Goal: Transaction & Acquisition: Purchase product/service

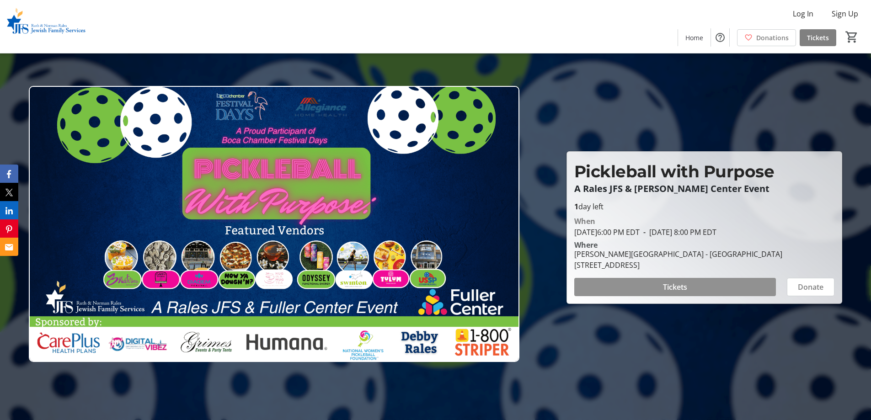
click at [707, 285] on span at bounding box center [676, 287] width 202 height 22
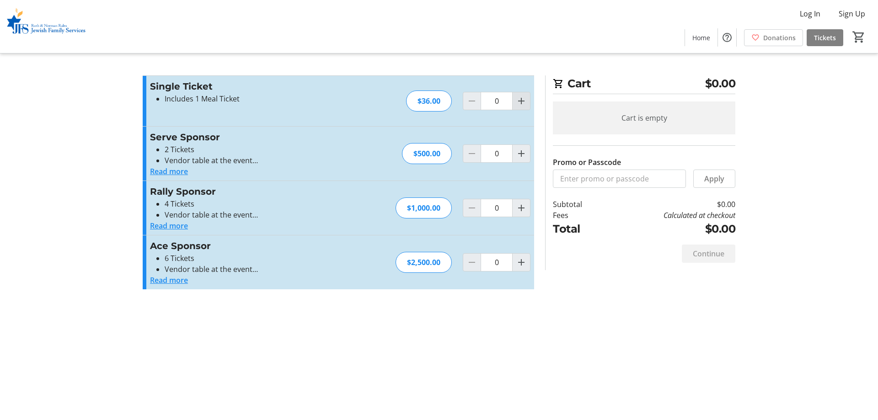
click at [526, 104] on mat-icon "Increment by one" at bounding box center [521, 101] width 11 height 11
type input "1"
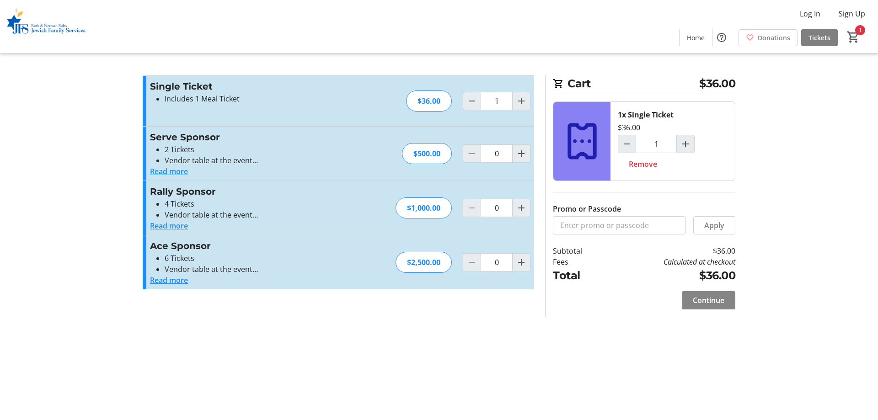
click at [715, 298] on span "Continue" at bounding box center [709, 300] width 32 height 11
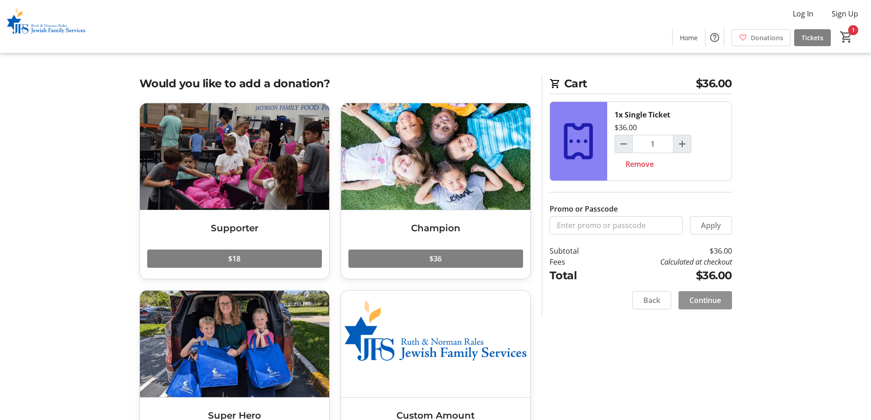
click at [713, 301] on span "Continue" at bounding box center [706, 300] width 32 height 11
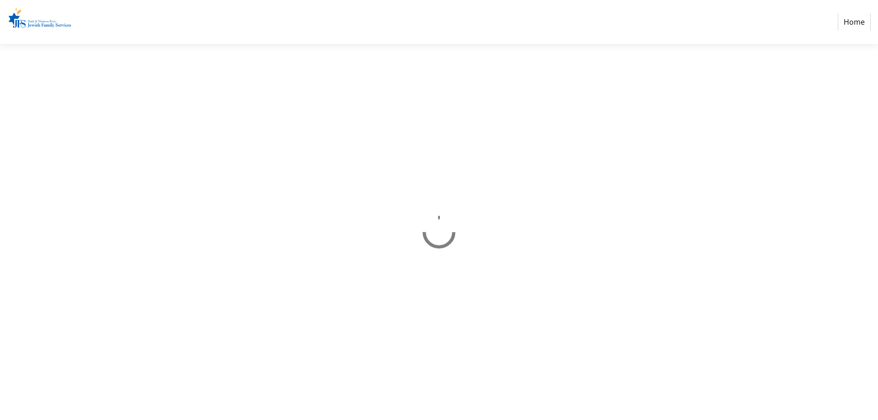
select select "US"
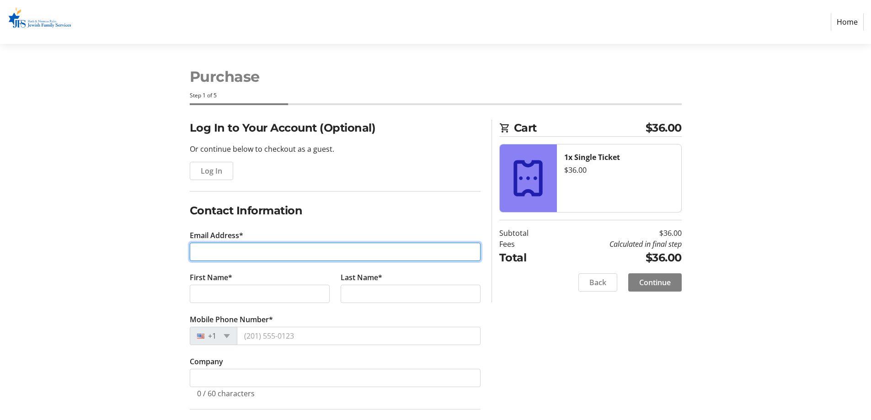
click at [278, 250] on input "Email Address*" at bounding box center [335, 252] width 291 height 18
type input "[PERSON_NAME][EMAIL_ADDRESS][PERSON_NAME][DOMAIN_NAME]"
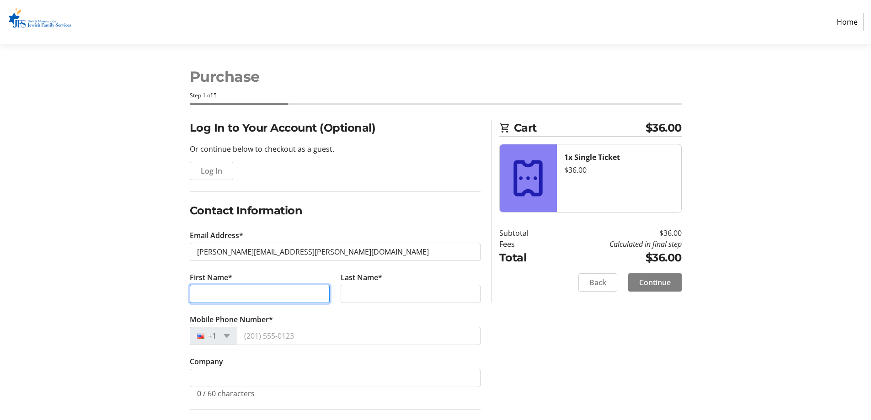
type input "[PERSON_NAME]"
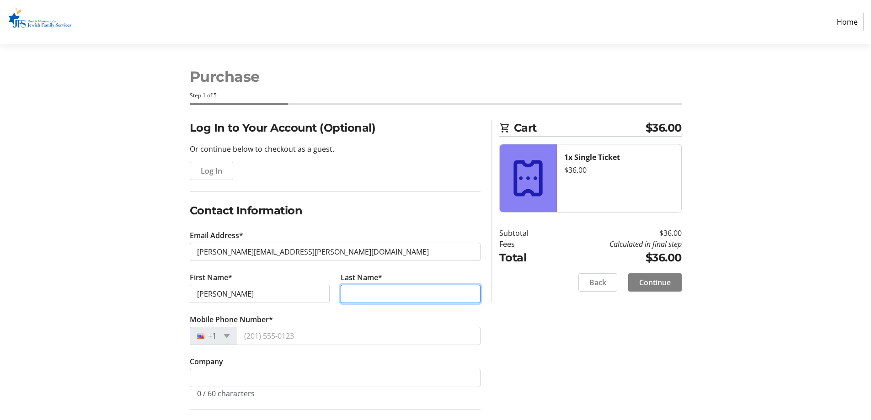
type input "[PERSON_NAME]"
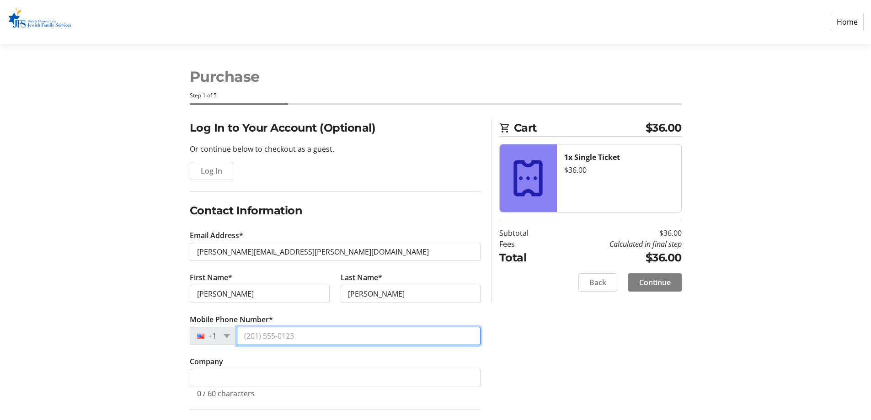
type input "[PHONE_NUMBER]"
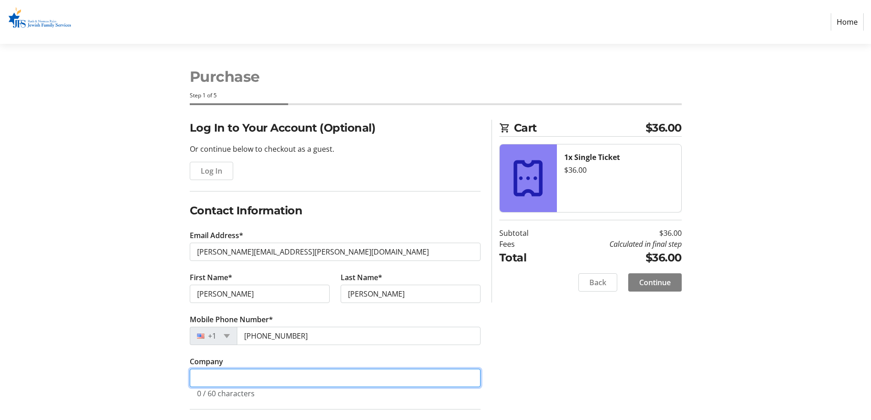
type input "DLM Risk Management LLC"
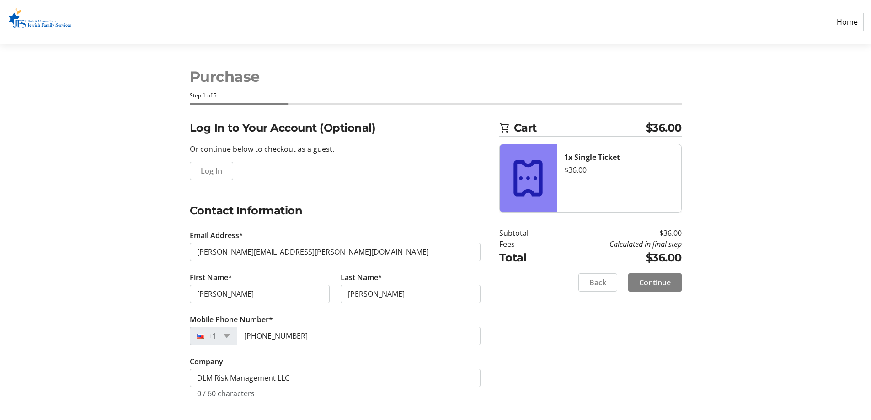
type input "[STREET_ADDRESS]"
type input "Boca Raton"
select select "FL"
type input "33496"
drag, startPoint x: 283, startPoint y: 292, endPoint x: 160, endPoint y: 286, distance: 123.7
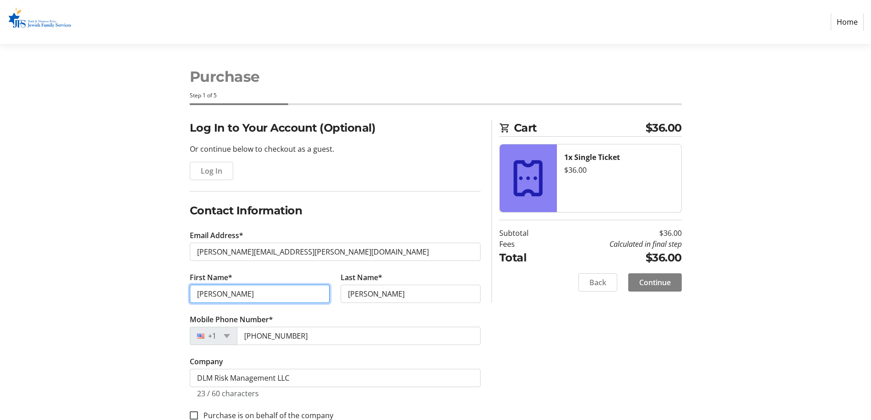
click at [160, 286] on div "Log In to Your Account (Optional) Or continue below to checkout as a guest. Log…" at bounding box center [436, 359] width 604 height 479
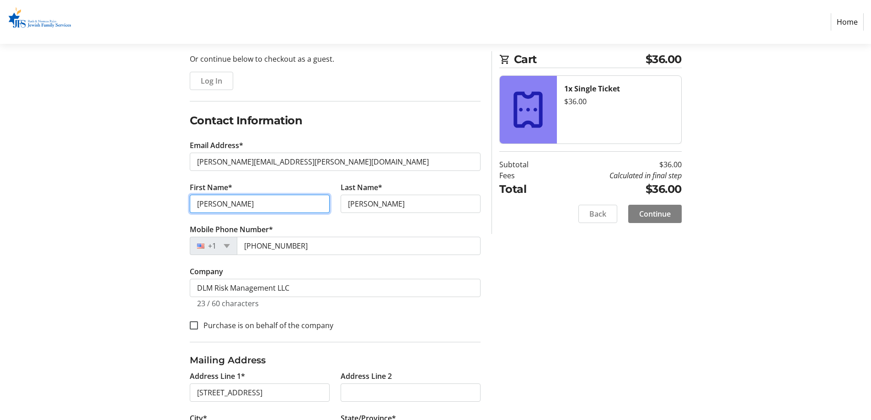
scroll to position [178, 0]
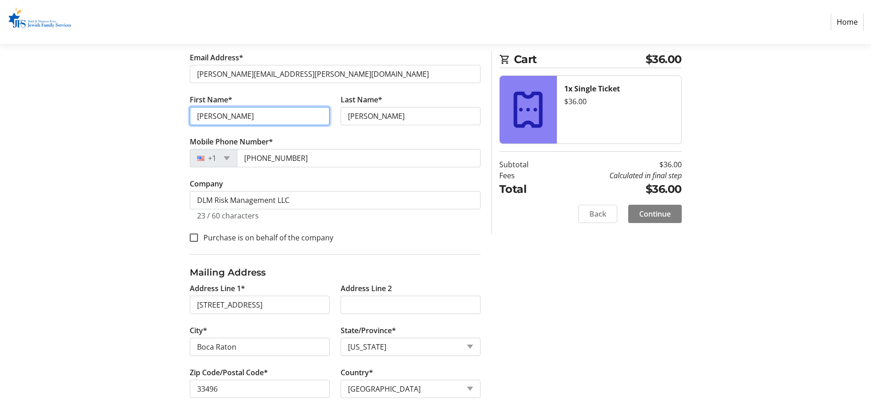
type input "[PERSON_NAME]"
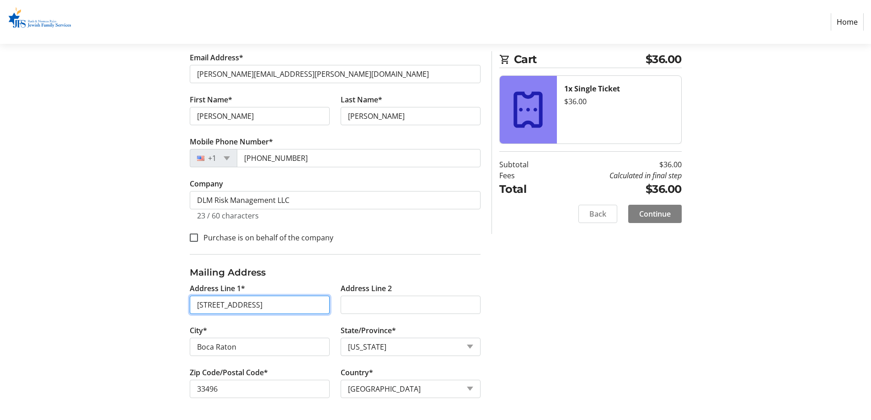
drag, startPoint x: 297, startPoint y: 308, endPoint x: 265, endPoint y: 306, distance: 32.1
click at [265, 306] on input "[STREET_ADDRESS]" at bounding box center [260, 305] width 140 height 18
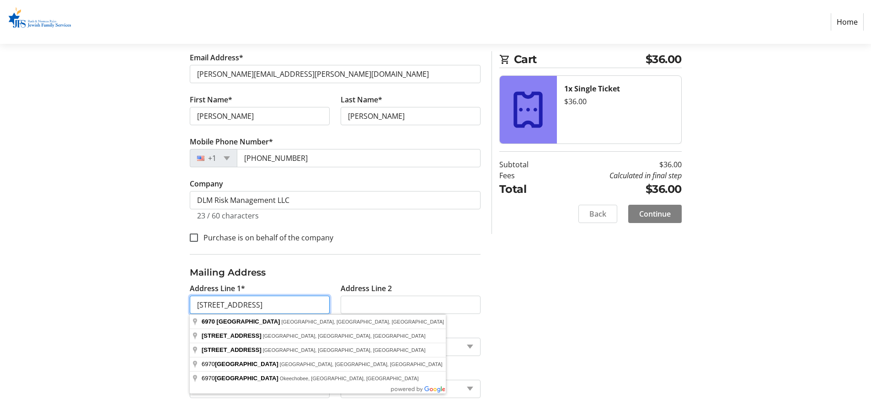
type input "[STREET_ADDRESS]"
click at [520, 317] on div "Log In to Your Account (Optional) Or continue below to checkout as a guest. Log…" at bounding box center [436, 181] width 604 height 479
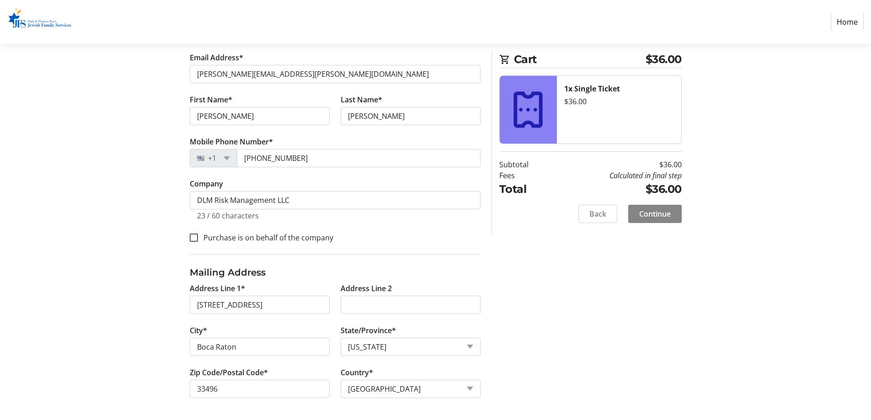
click at [641, 211] on span "Continue" at bounding box center [656, 214] width 32 height 11
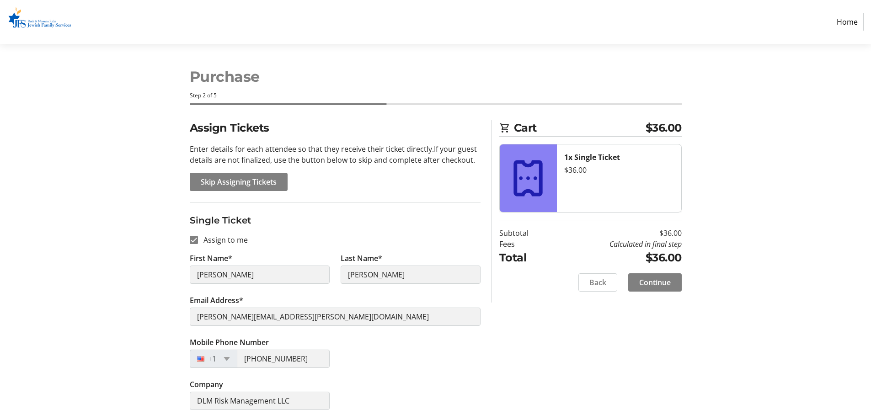
scroll to position [1, 0]
drag, startPoint x: 567, startPoint y: 344, endPoint x: 591, endPoint y: 312, distance: 39.9
click at [567, 344] on div "Assign Tickets Enter details for each attendee so that they receive their ticke…" at bounding box center [436, 269] width 604 height 301
click at [649, 283] on span "Continue" at bounding box center [656, 282] width 32 height 11
